Goal: Transaction & Acquisition: Purchase product/service

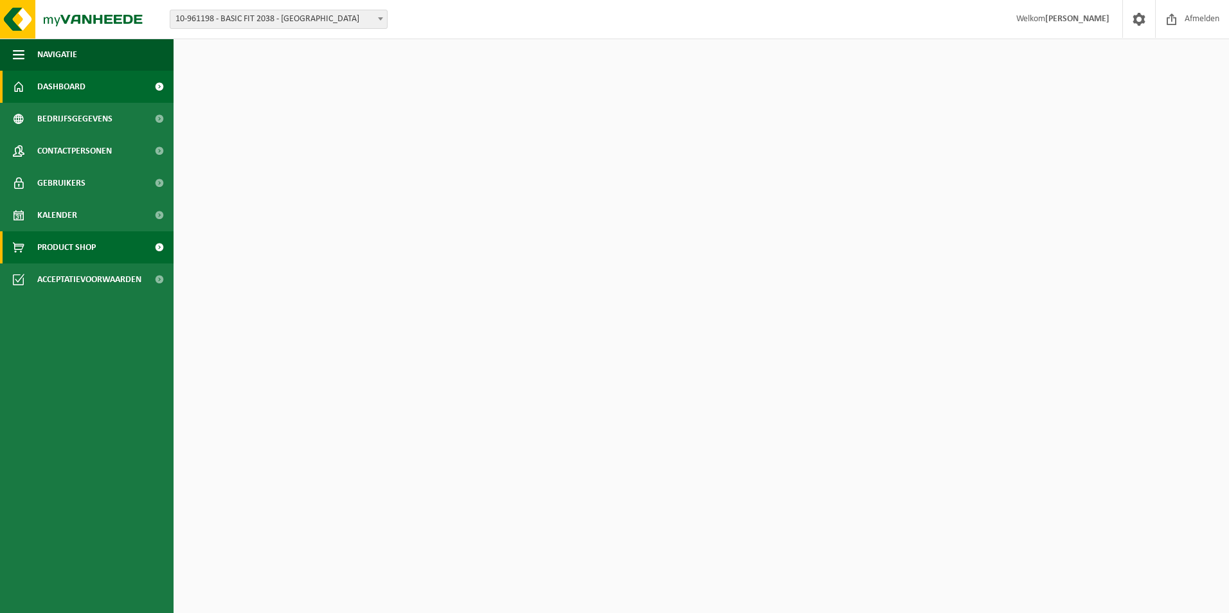
click at [121, 239] on link "Product Shop" at bounding box center [87, 247] width 174 height 32
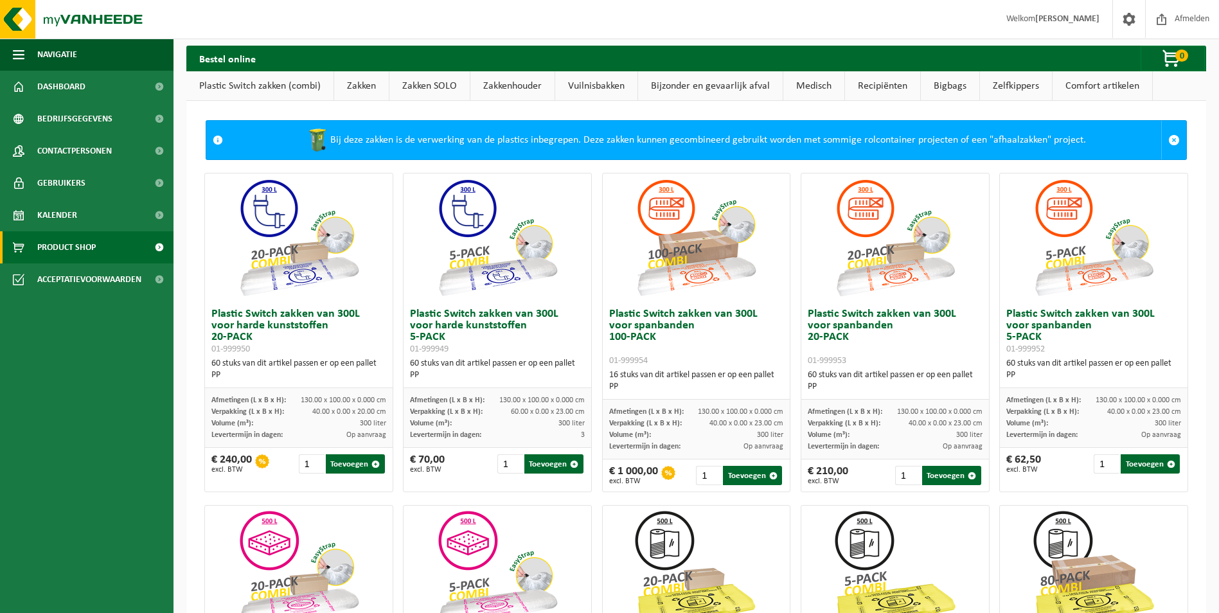
click at [352, 86] on link "Zakken" at bounding box center [361, 86] width 55 height 30
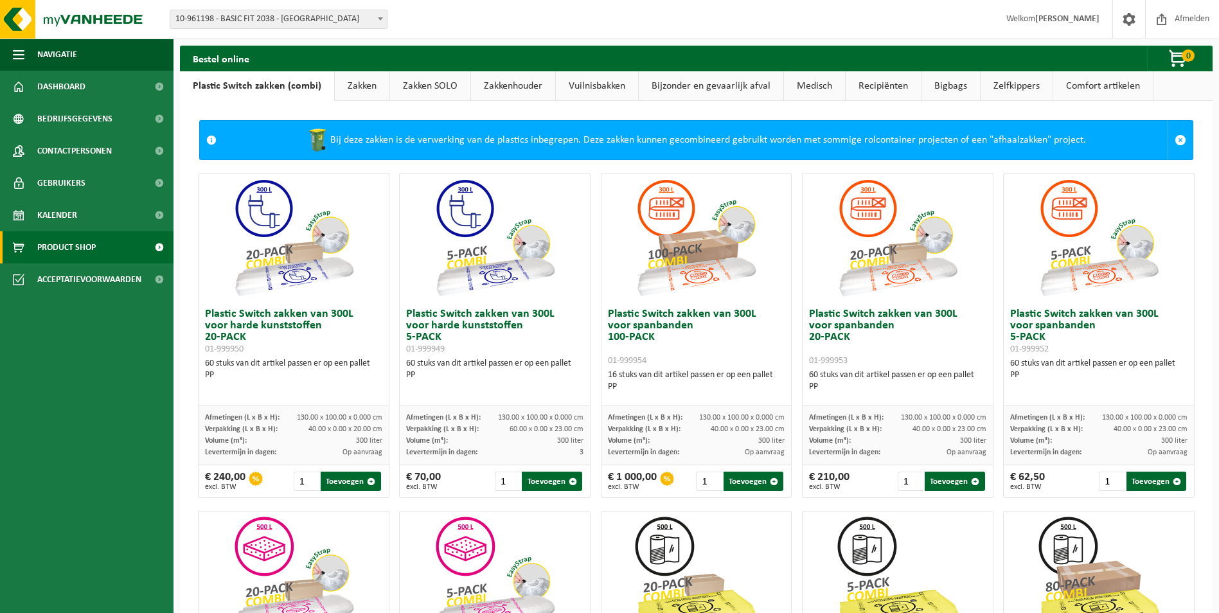
click at [349, 90] on link "Zakken" at bounding box center [362, 86] width 55 height 30
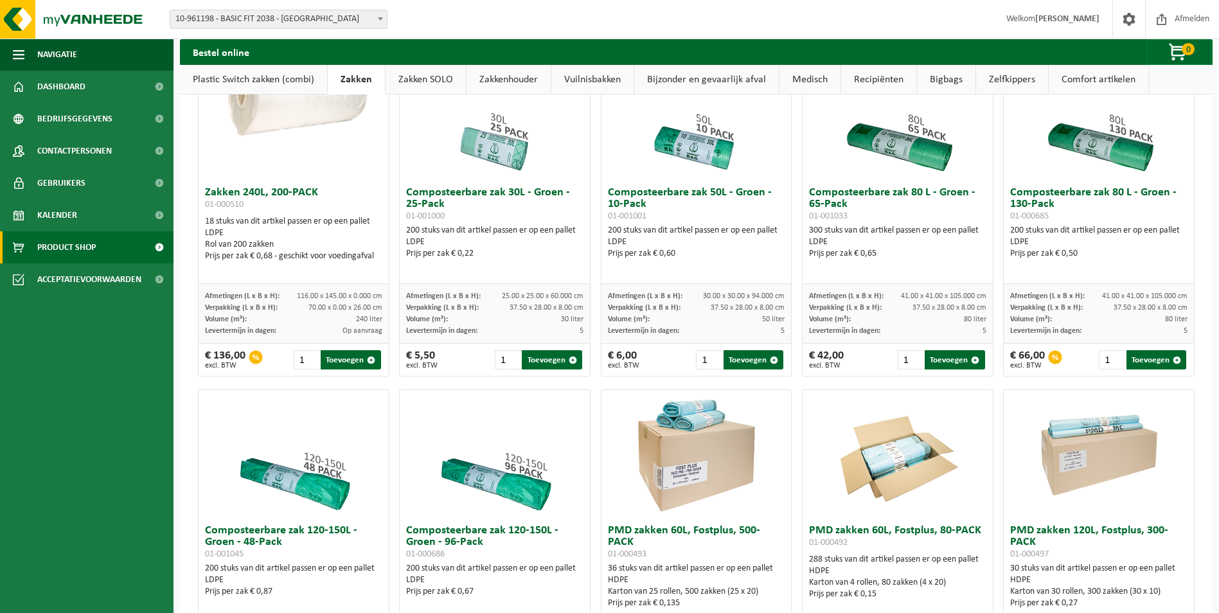
scroll to position [643, 0]
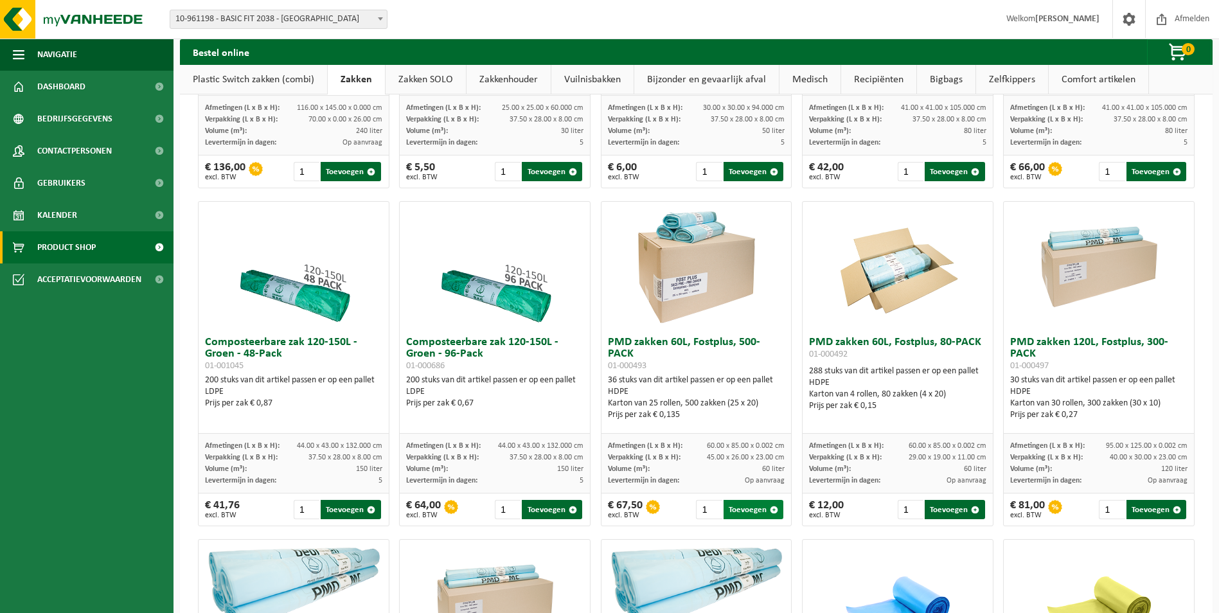
click at [739, 506] on button "Toevoegen" at bounding box center [754, 509] width 60 height 19
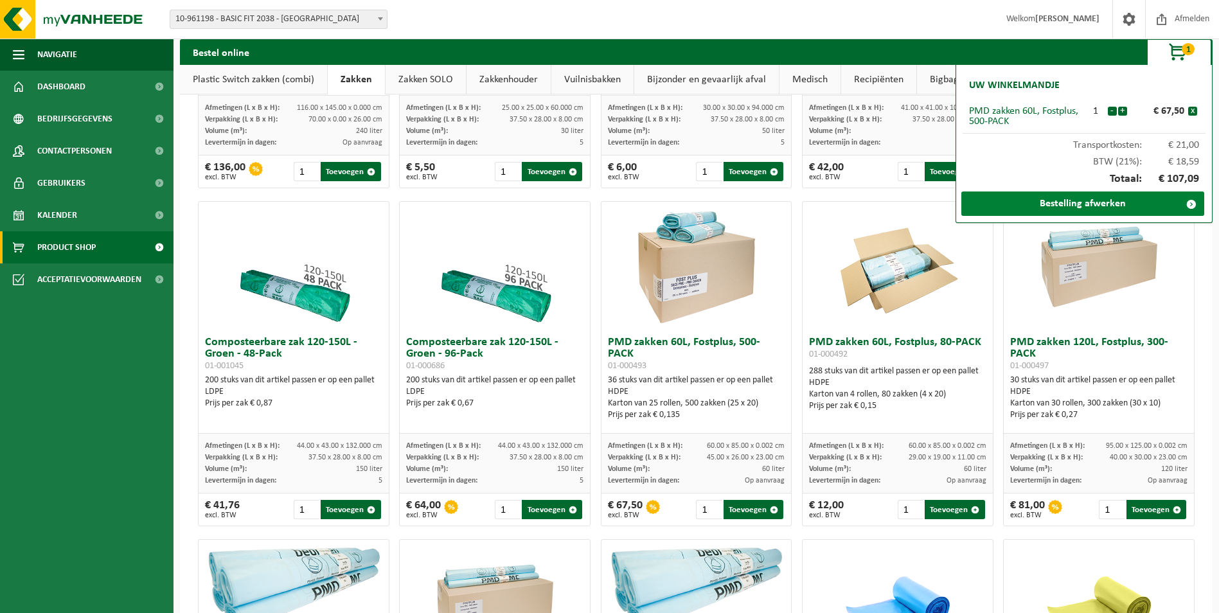
click at [1049, 210] on link "Bestelling afwerken" at bounding box center [1082, 204] width 243 height 24
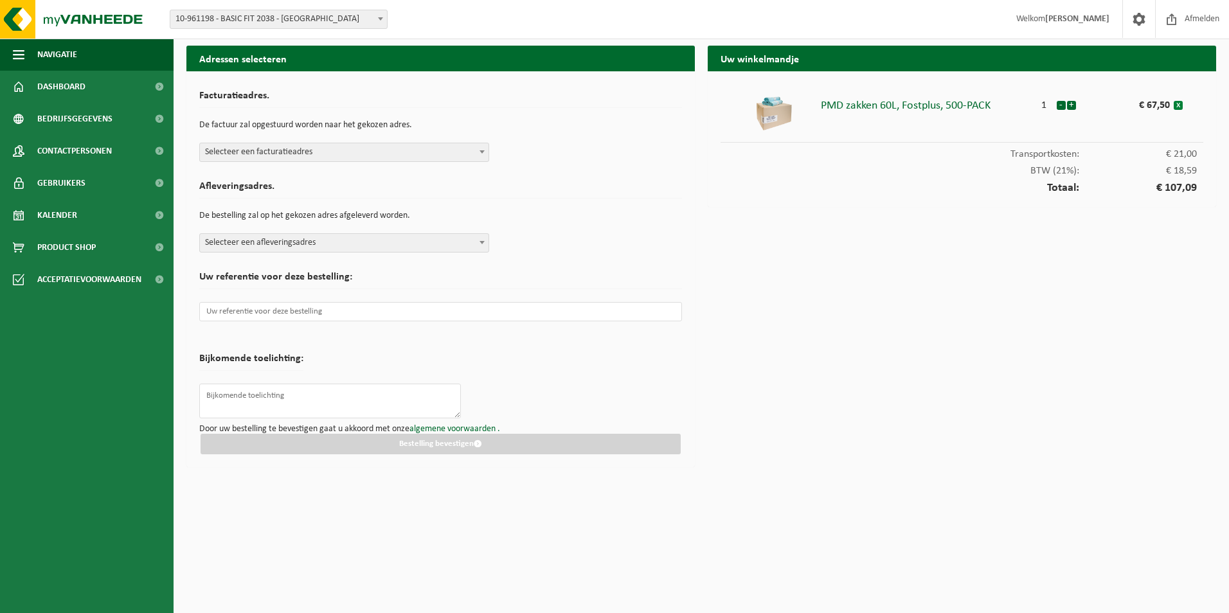
click at [1180, 106] on button "x" at bounding box center [1178, 105] width 9 height 9
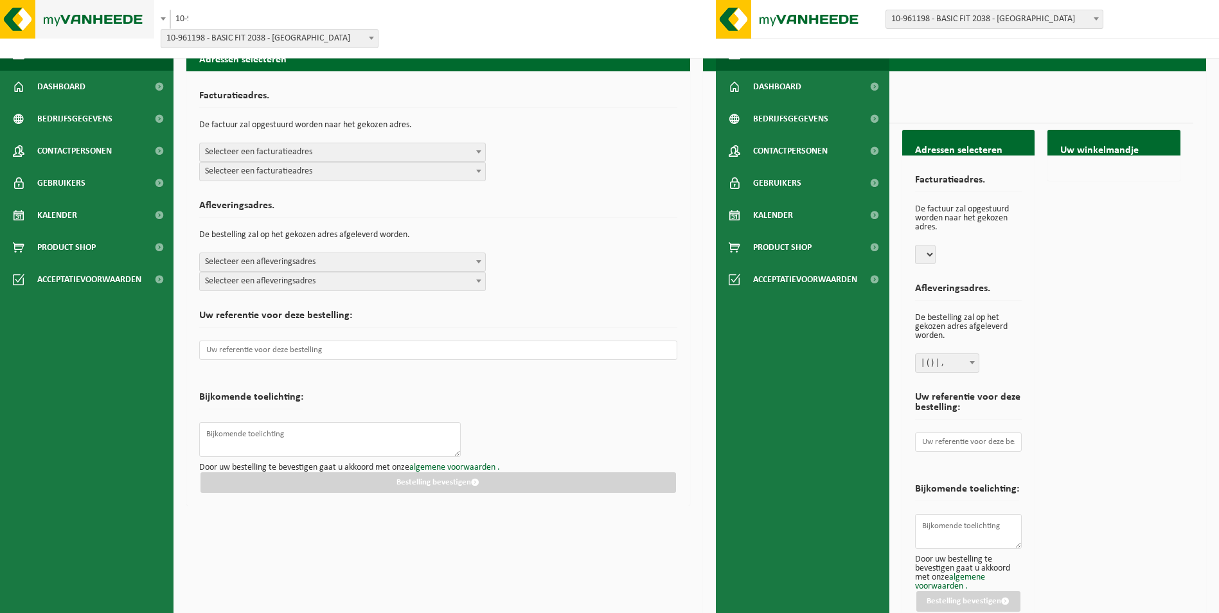
click at [78, 28] on img at bounding box center [77, 19] width 154 height 39
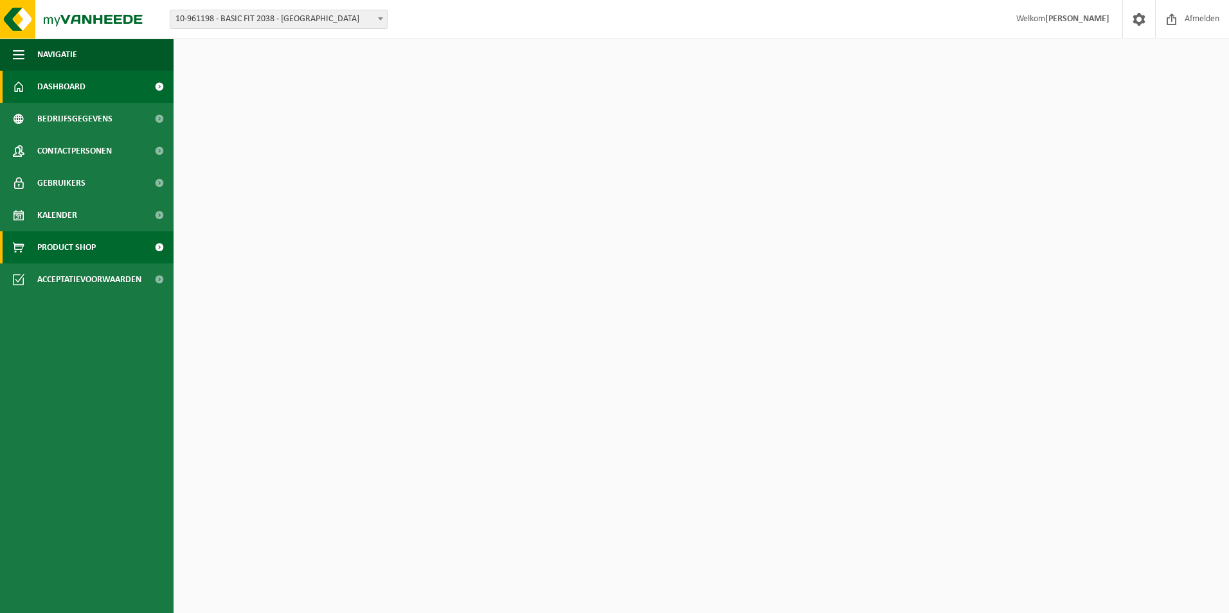
click at [100, 244] on link "Product Shop" at bounding box center [87, 247] width 174 height 32
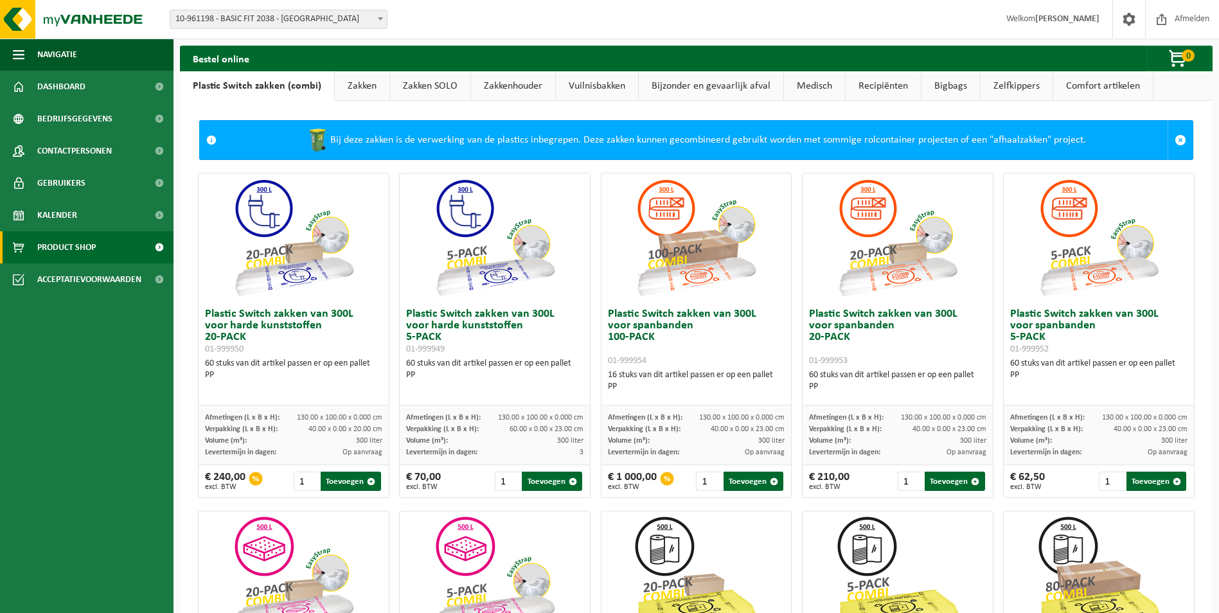
click at [353, 85] on link "Zakken" at bounding box center [362, 86] width 55 height 30
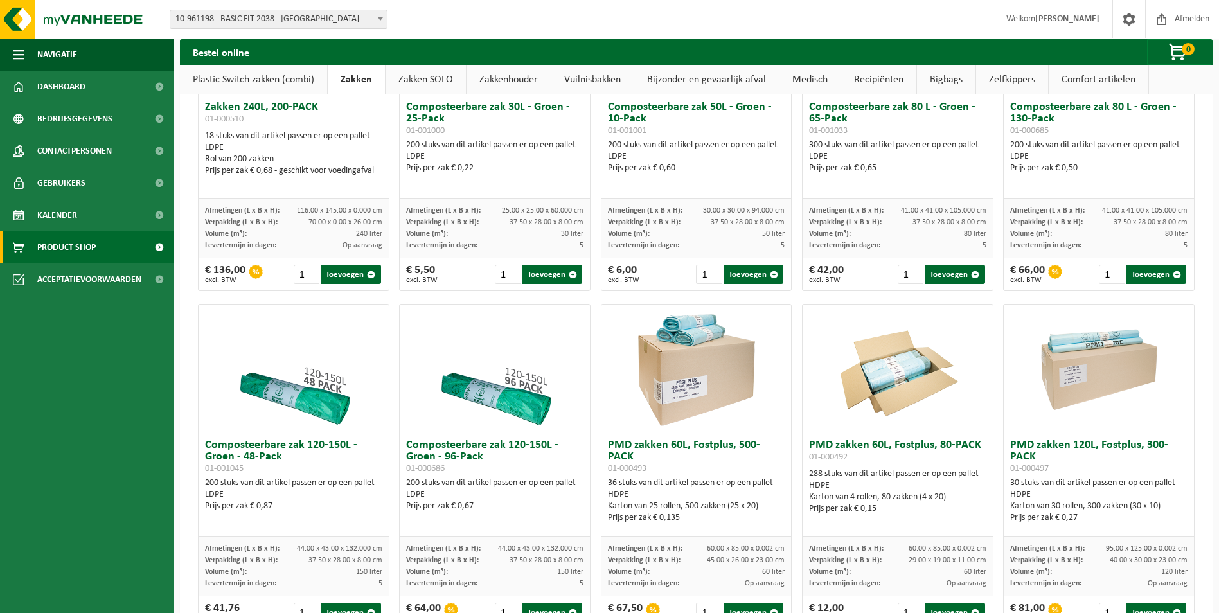
scroll to position [771, 0]
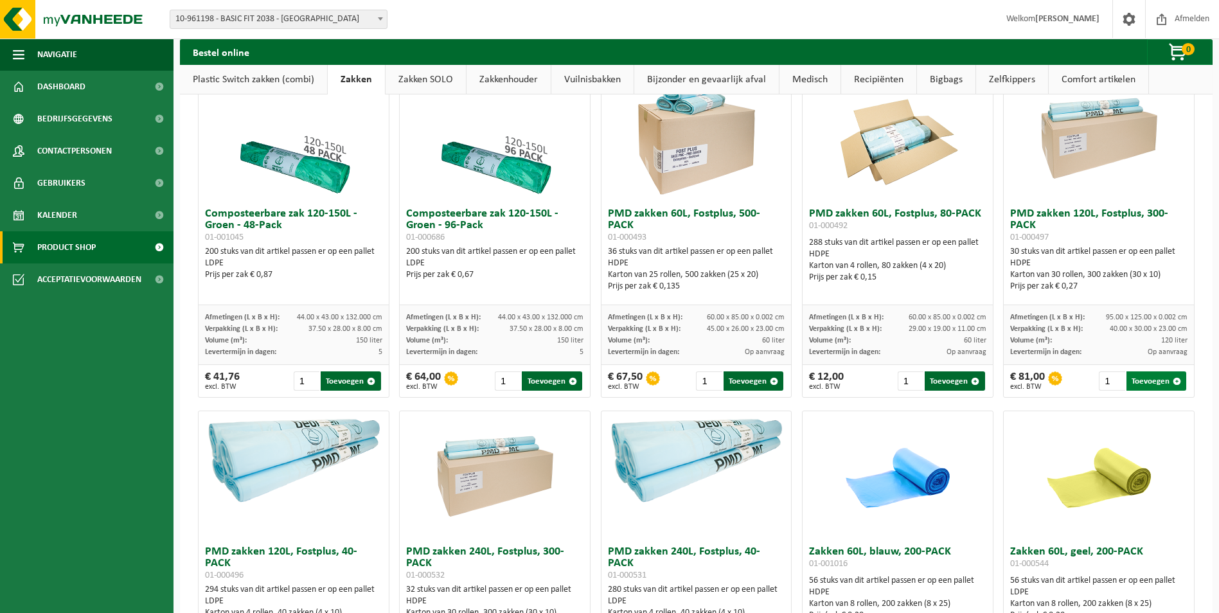
click at [1141, 380] on button "Toevoegen" at bounding box center [1157, 380] width 60 height 19
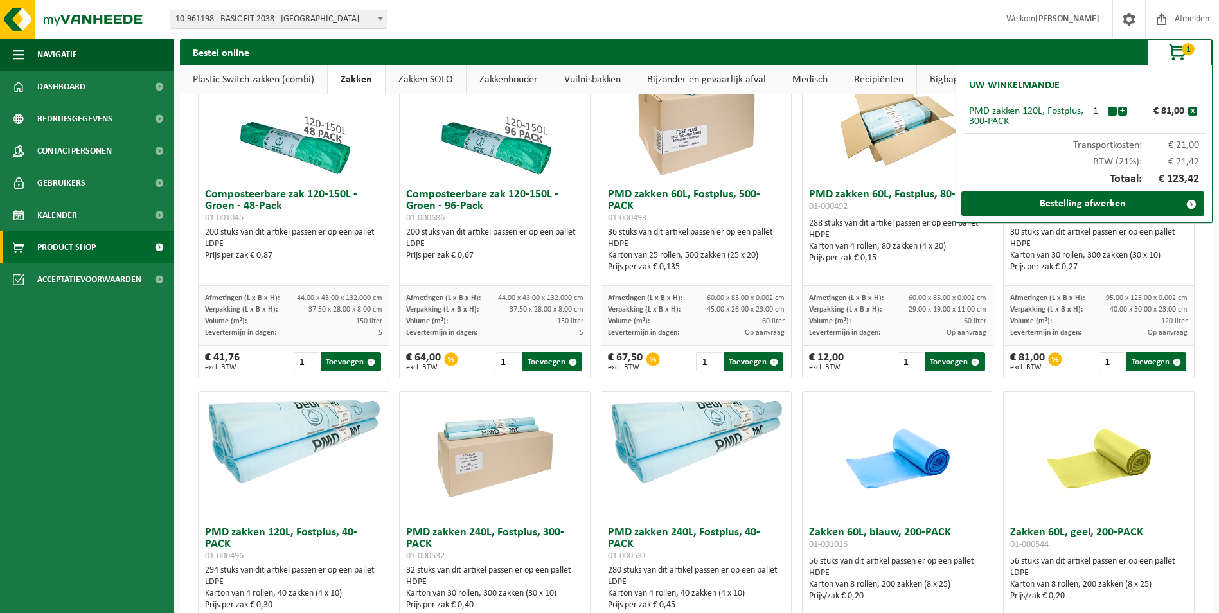
scroll to position [900, 0]
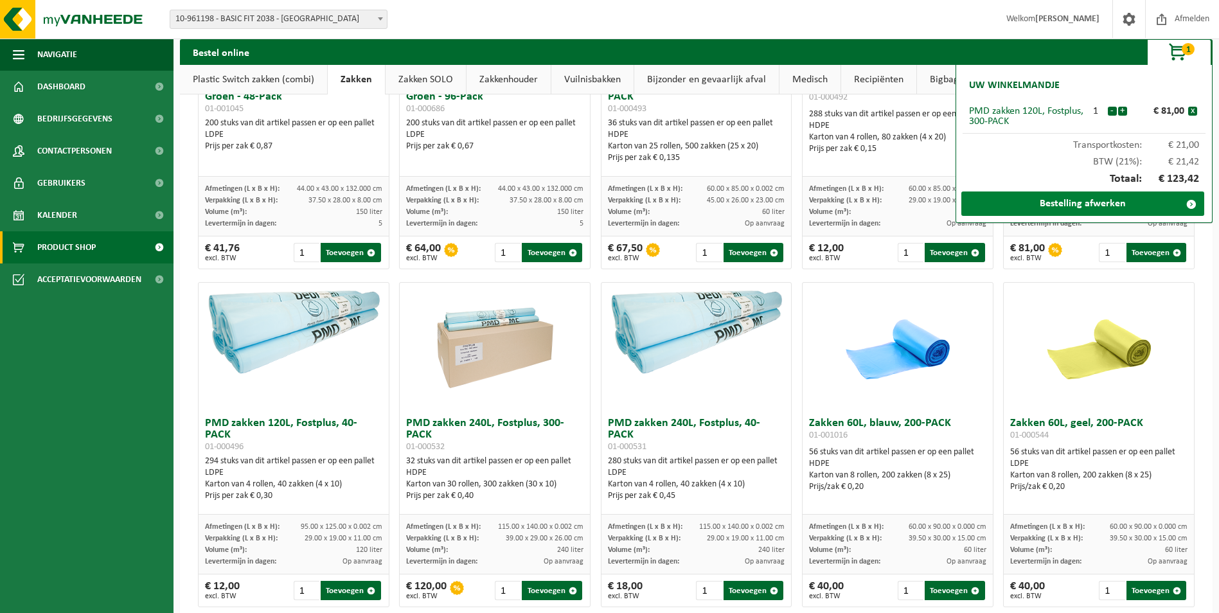
click at [1108, 201] on link "Bestelling afwerken" at bounding box center [1082, 204] width 243 height 24
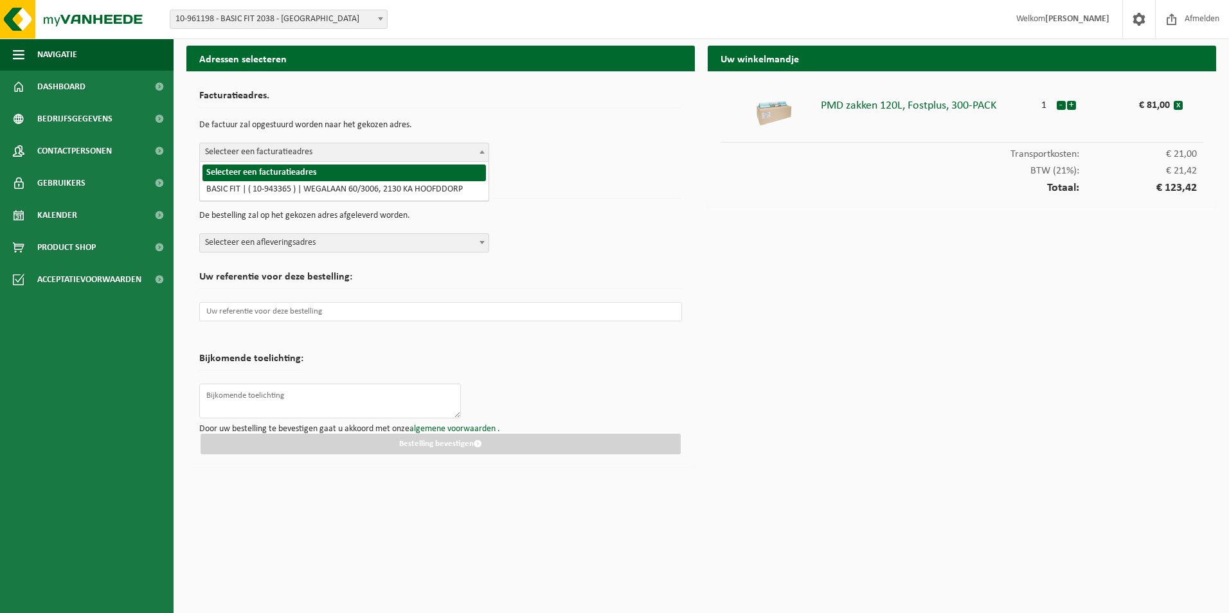
click at [375, 156] on span "Selecteer een facturatieadres" at bounding box center [344, 152] width 289 height 18
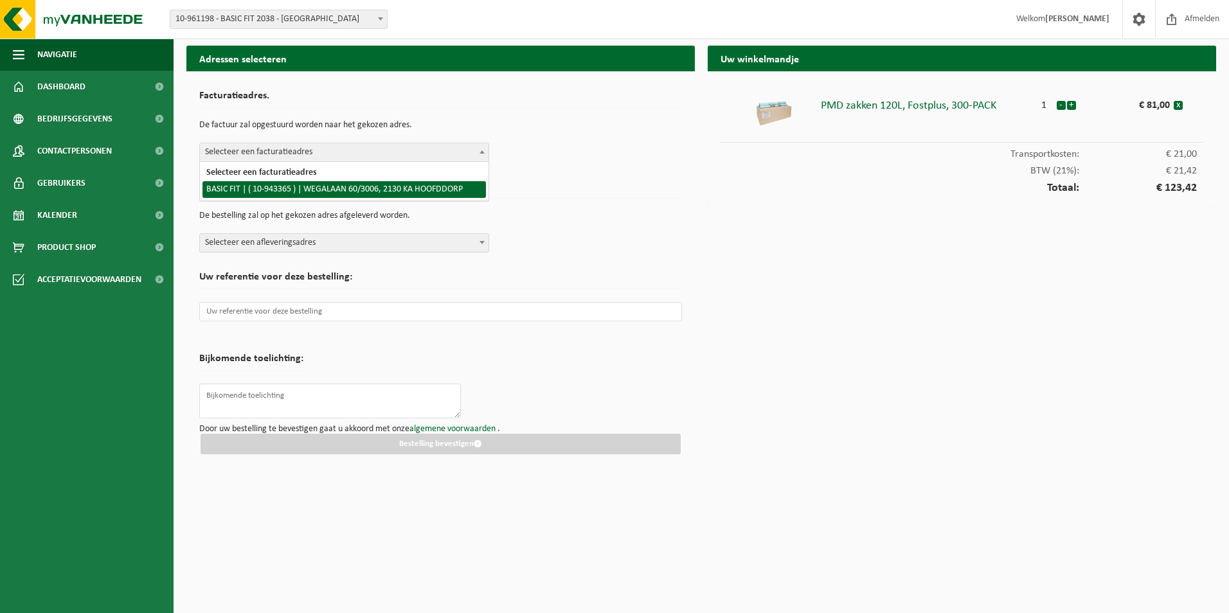
select select "140248"
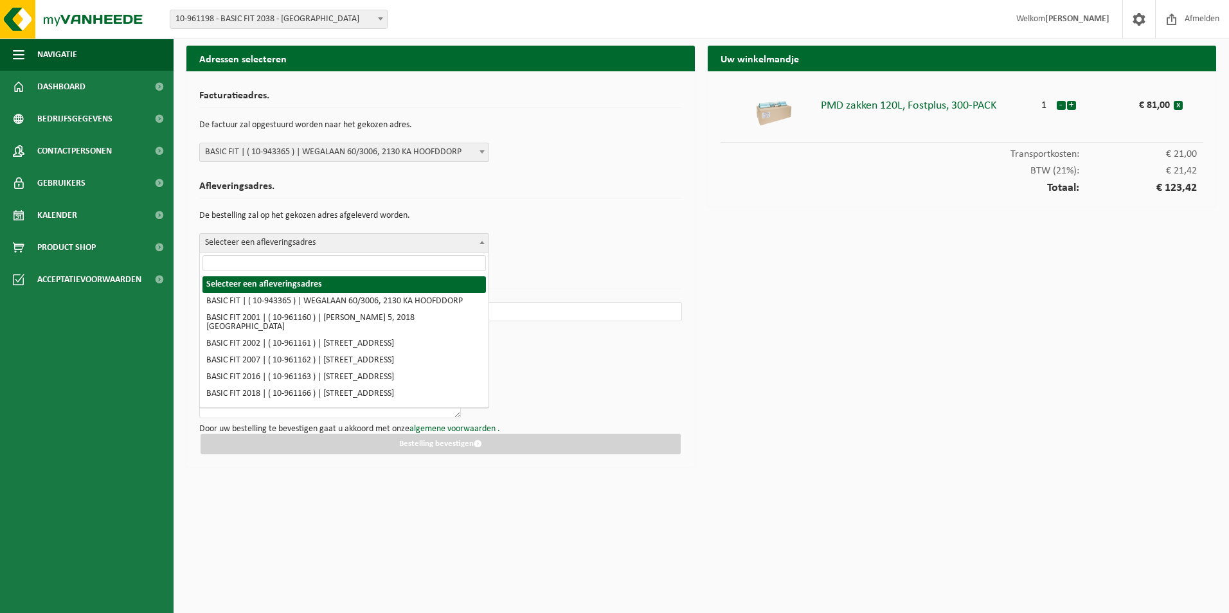
click at [375, 241] on span "Selecteer een afleveringsadres" at bounding box center [344, 243] width 289 height 18
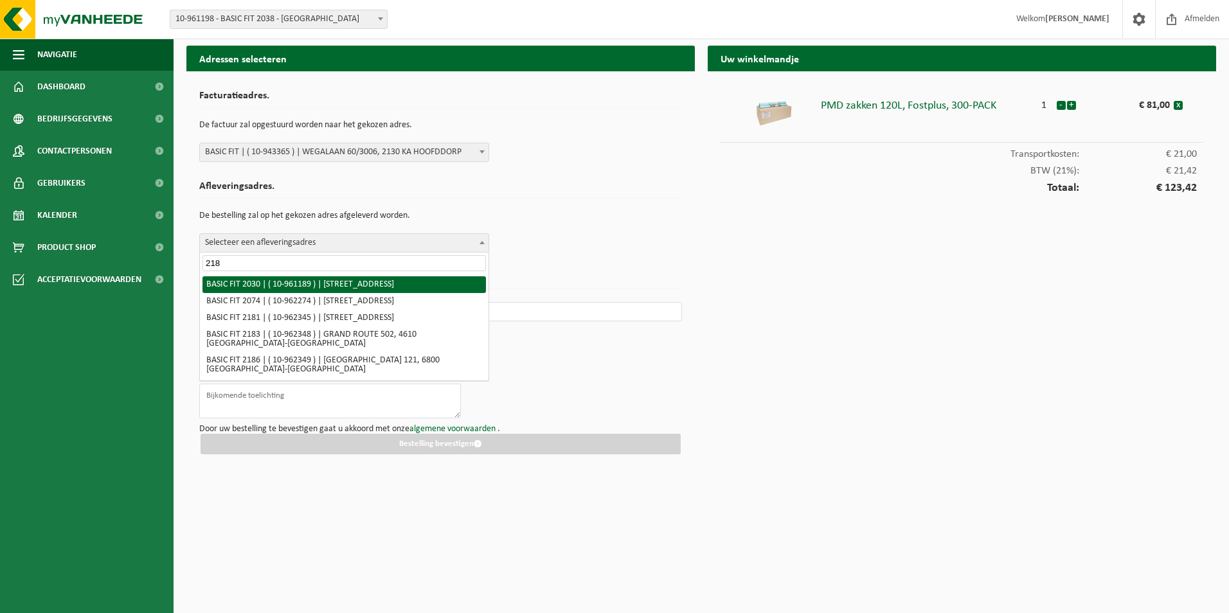
type input "2180"
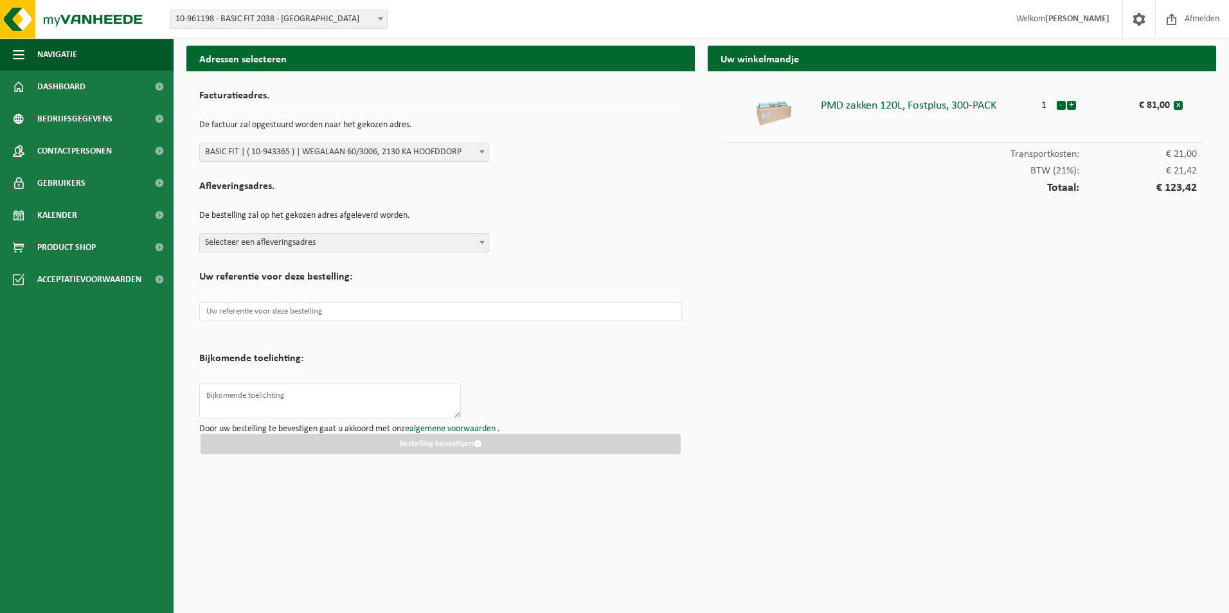
click at [530, 195] on h2 "Afleveringsadres." at bounding box center [440, 189] width 483 height 17
